Goal: Navigation & Orientation: Find specific page/section

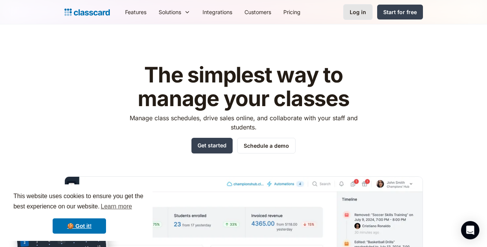
click at [366, 16] on div "Log in" at bounding box center [358, 12] width 16 height 8
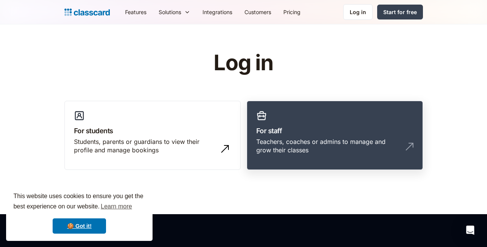
click at [335, 129] on h3 "For staff" at bounding box center [334, 131] width 157 height 10
